Goal: Task Accomplishment & Management: Use online tool/utility

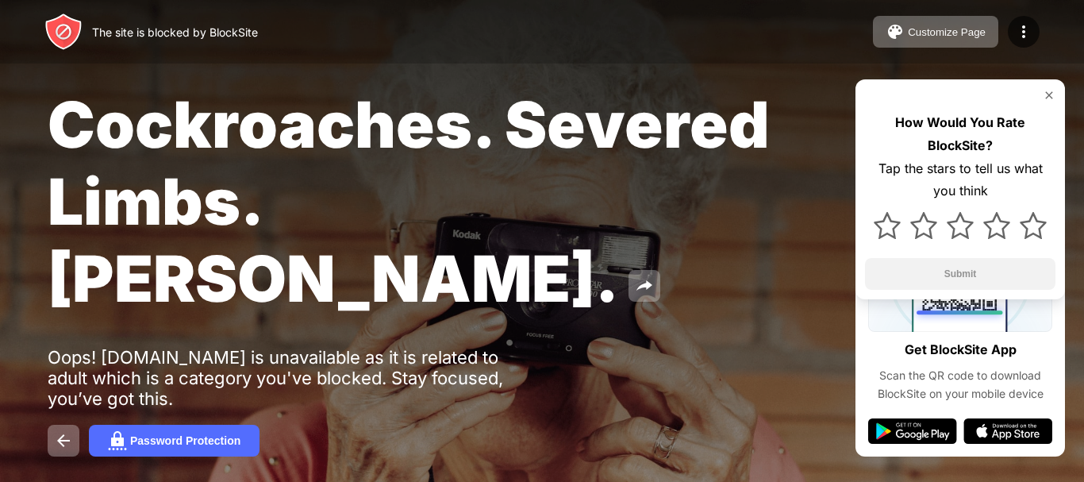
click at [892, 436] on div "Cockroaches. Severed Limbs. [PERSON_NAME]. Oops! [DOMAIN_NAME] is unavailable a…" at bounding box center [542, 271] width 1084 height 542
click at [993, 431] on div "Cockroaches. Severed Limbs. [PERSON_NAME]. Oops! [DOMAIN_NAME] is unavailable a…" at bounding box center [542, 271] width 1084 height 542
click at [961, 425] on div "Password Protection" at bounding box center [542, 441] width 989 height 32
click at [968, 319] on div "Cockroaches. Severed Limbs. John Goodman. Oops! www.xvideos.com is unavailable …" at bounding box center [542, 271] width 1084 height 542
click at [968, 315] on div "Cockroaches. Severed Limbs. John Goodman. Oops! www.xvideos.com is unavailable …" at bounding box center [542, 271] width 1084 height 542
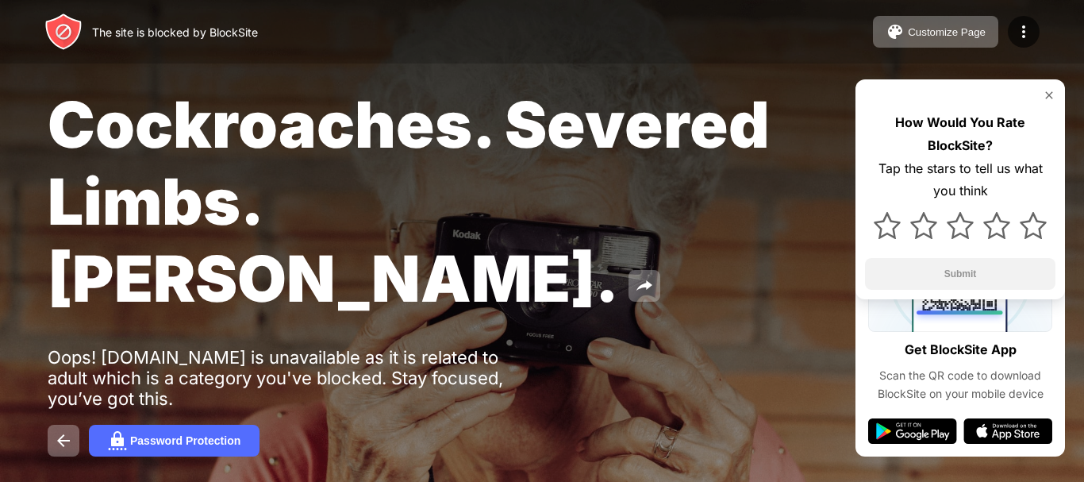
click at [968, 313] on div "Cockroaches. Severed Limbs. John Goodman. Oops! www.xvideos.com is unavailable …" at bounding box center [542, 271] width 1084 height 542
click at [954, 231] on img at bounding box center [960, 225] width 27 height 27
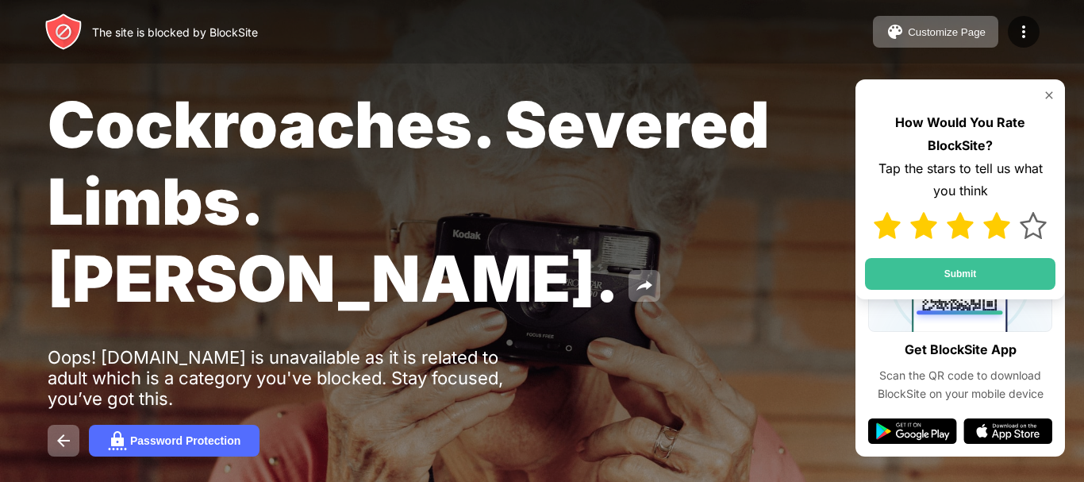
click at [993, 232] on img at bounding box center [996, 225] width 27 height 27
click at [1037, 232] on img at bounding box center [1033, 225] width 27 height 27
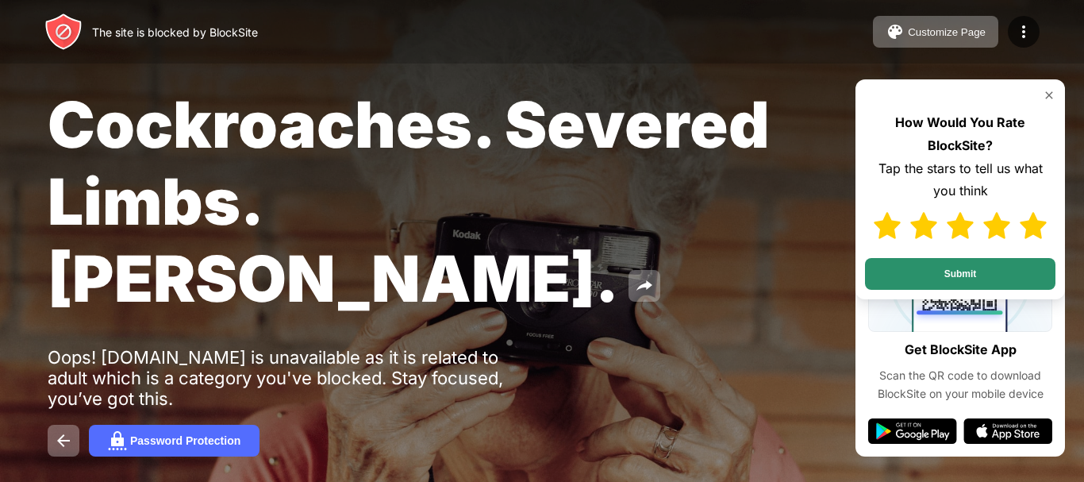
click at [955, 282] on button "Submit" at bounding box center [960, 274] width 190 height 32
